Goal: Task Accomplishment & Management: Manage account settings

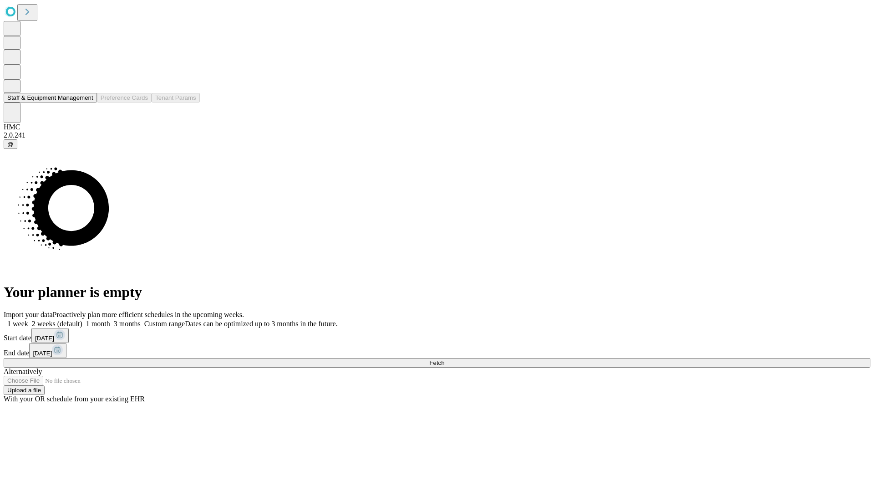
click at [85, 102] on button "Staff & Equipment Management" at bounding box center [50, 98] width 93 height 10
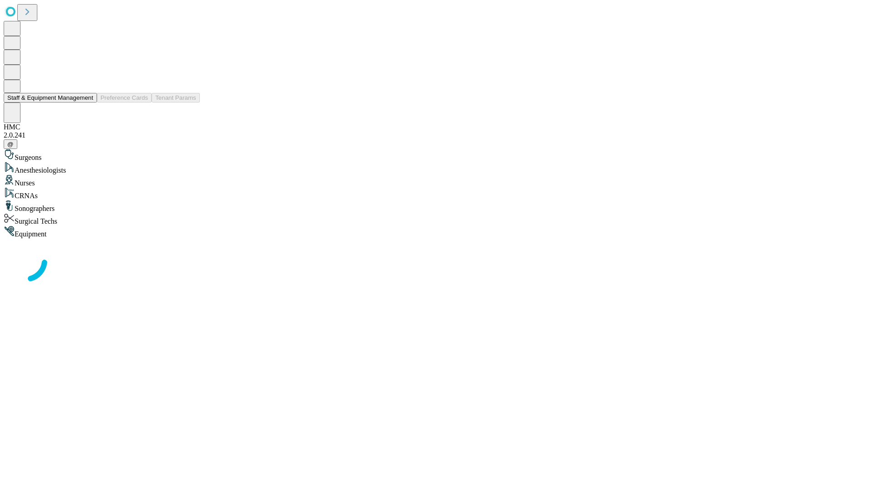
click at [87, 102] on button "Staff & Equipment Management" at bounding box center [50, 98] width 93 height 10
